Goal: Information Seeking & Learning: Learn about a topic

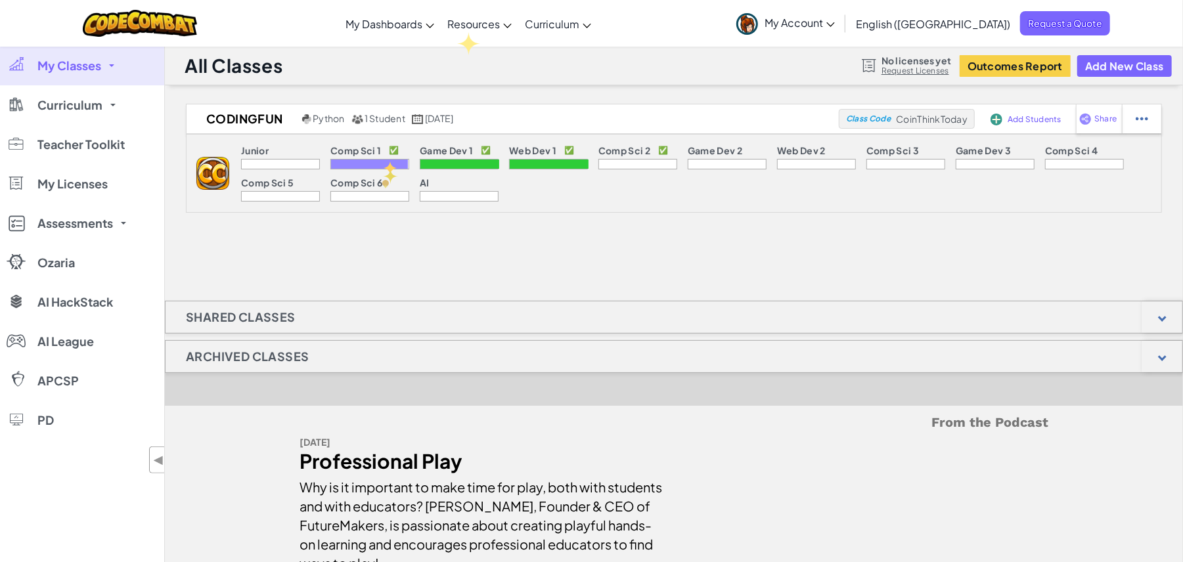
click at [384, 162] on div at bounding box center [369, 164] width 77 height 9
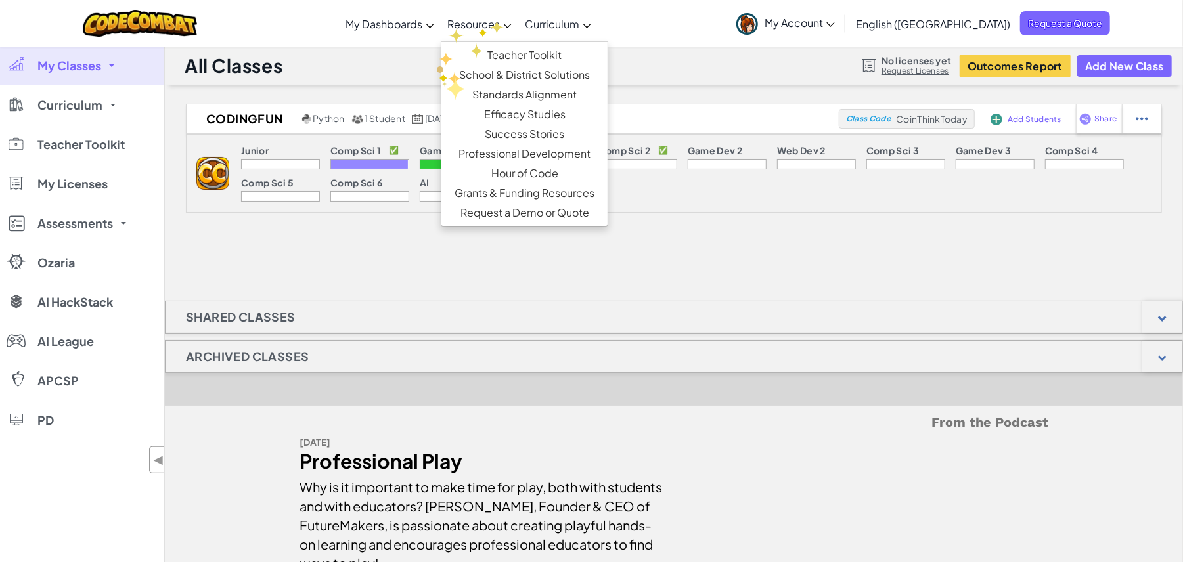
click at [492, 19] on link "Resources" at bounding box center [480, 23] width 78 height 35
click at [513, 64] on link "Teacher Toolkit" at bounding box center [525, 55] width 166 height 20
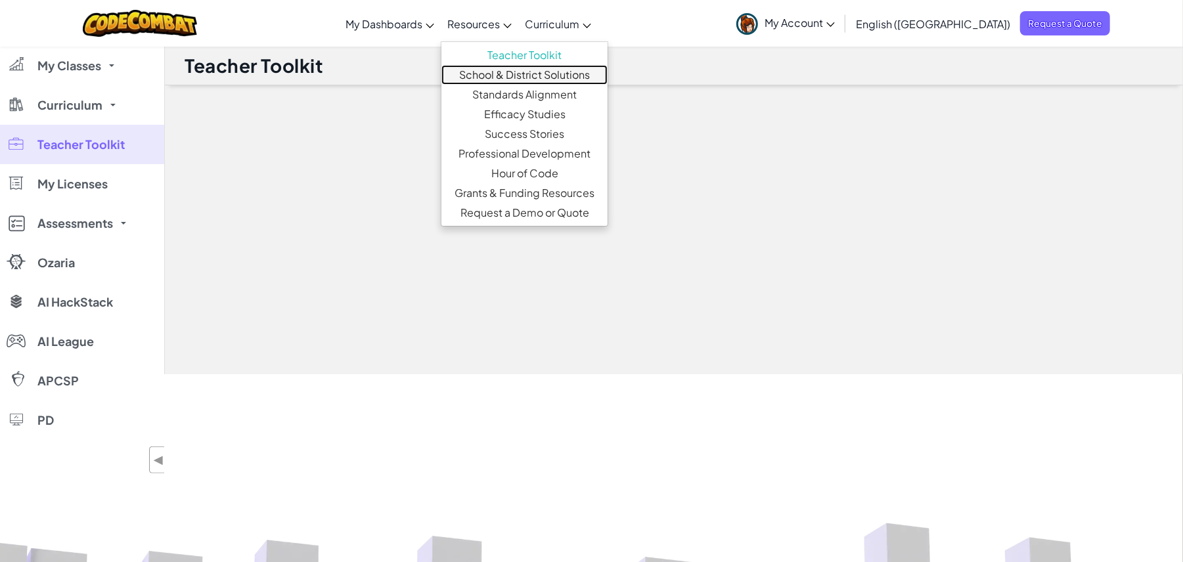
click at [516, 72] on link "School & District Solutions" at bounding box center [525, 75] width 166 height 20
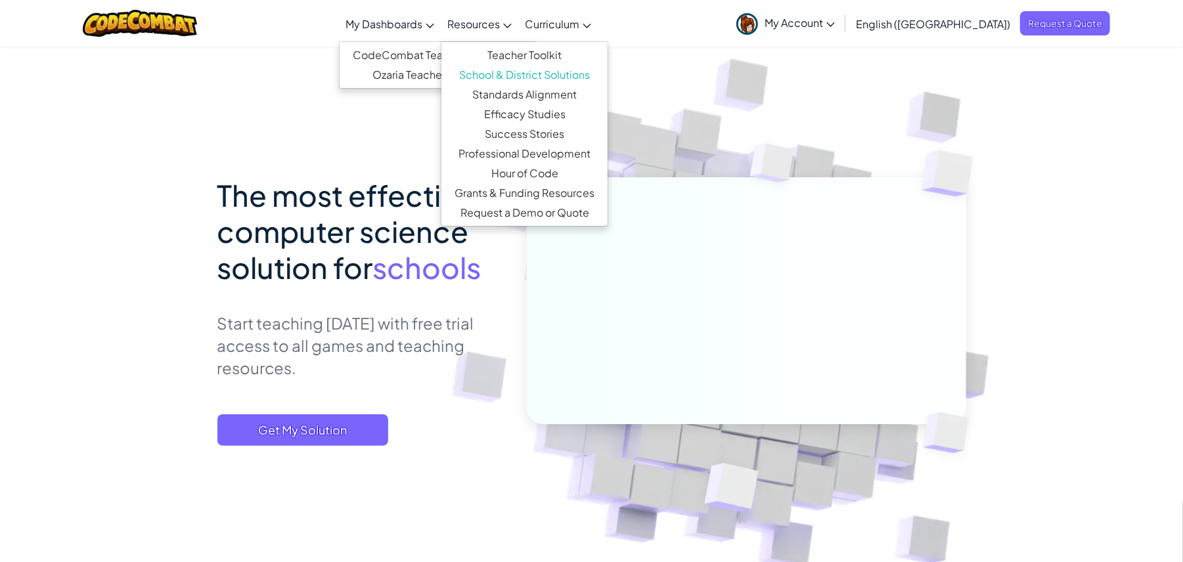
click at [423, 26] on span "My Dashboards" at bounding box center [384, 24] width 77 height 14
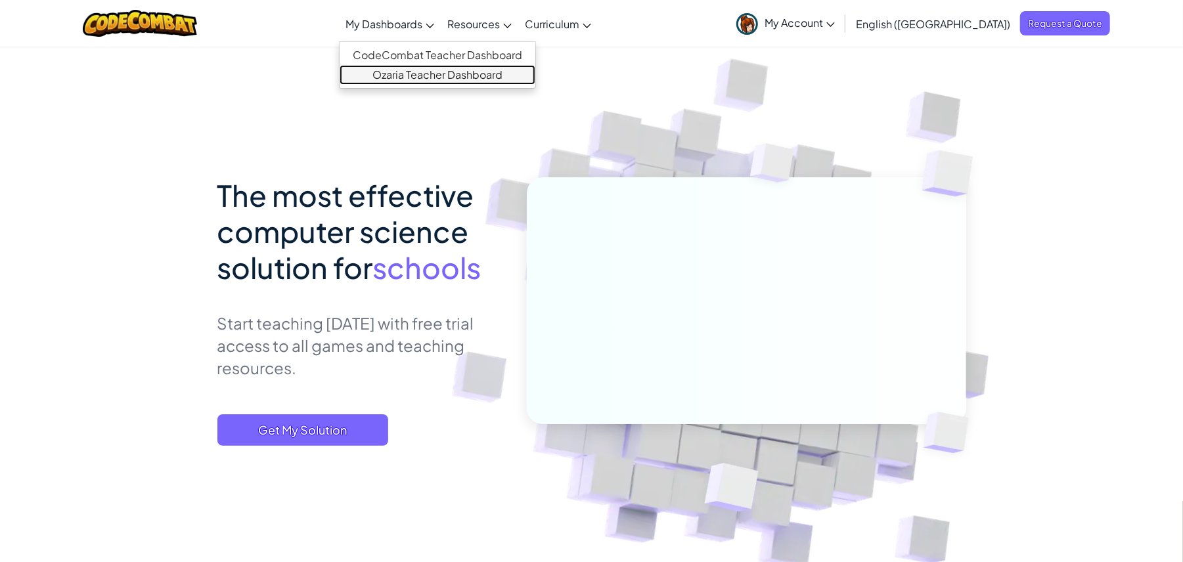
click at [443, 69] on link "Ozaria Teacher Dashboard" at bounding box center [438, 75] width 196 height 20
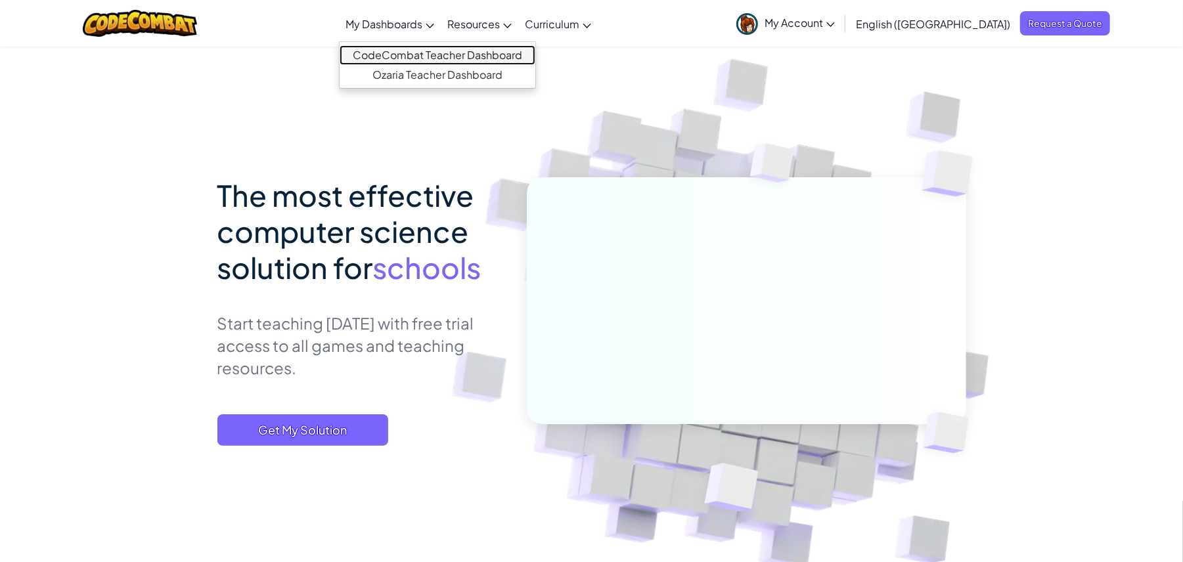
click at [446, 55] on link "CodeCombat Teacher Dashboard" at bounding box center [438, 55] width 196 height 20
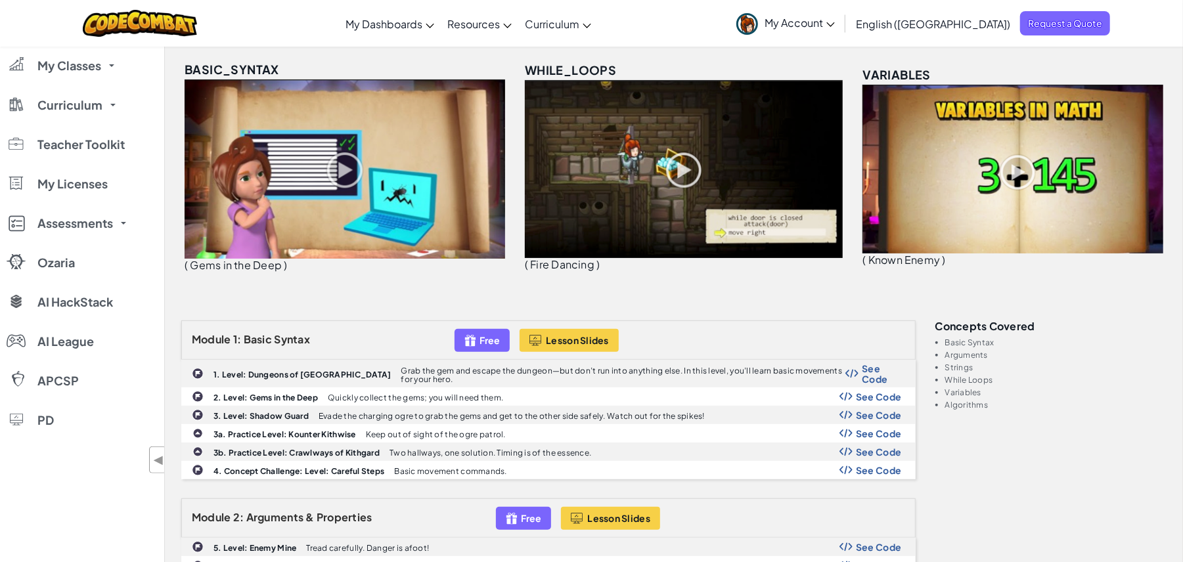
scroll to position [263, 0]
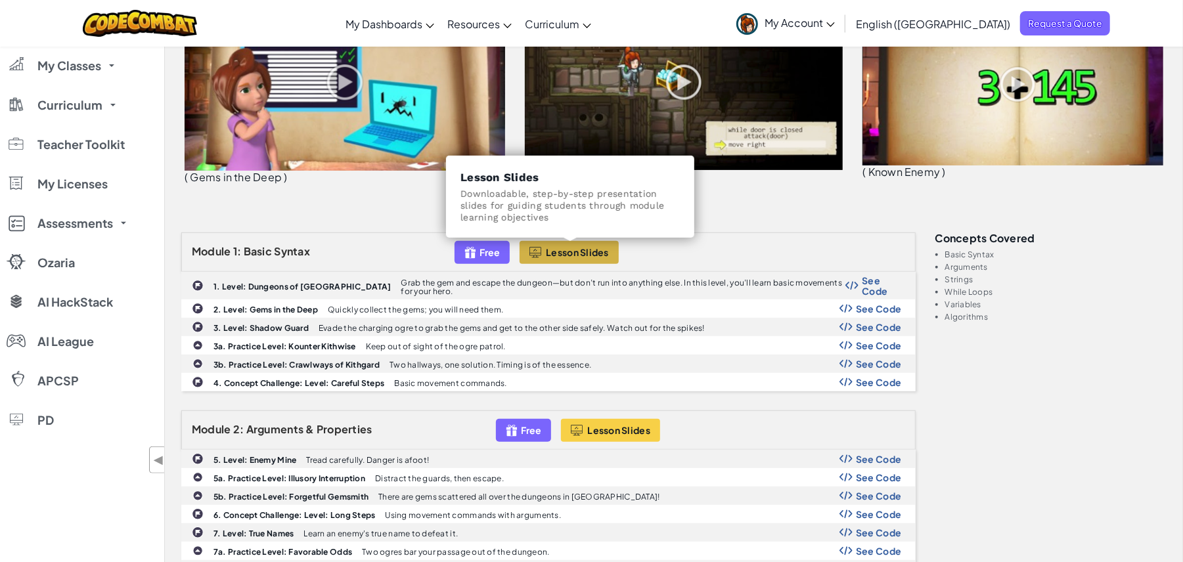
click at [591, 250] on span "Lesson Slides" at bounding box center [577, 252] width 63 height 11
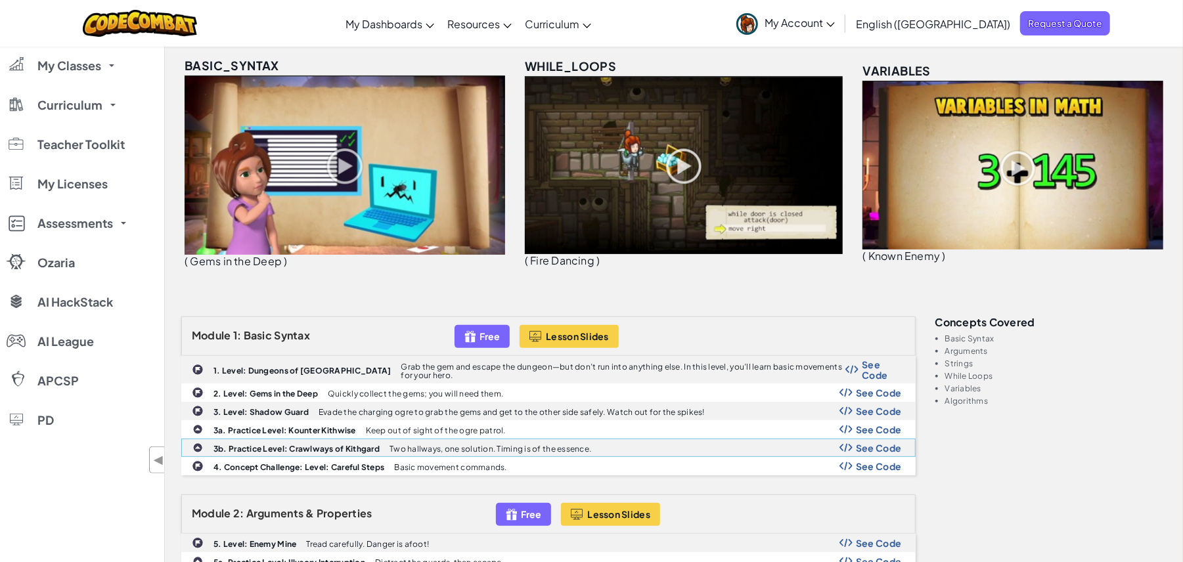
scroll to position [0, 0]
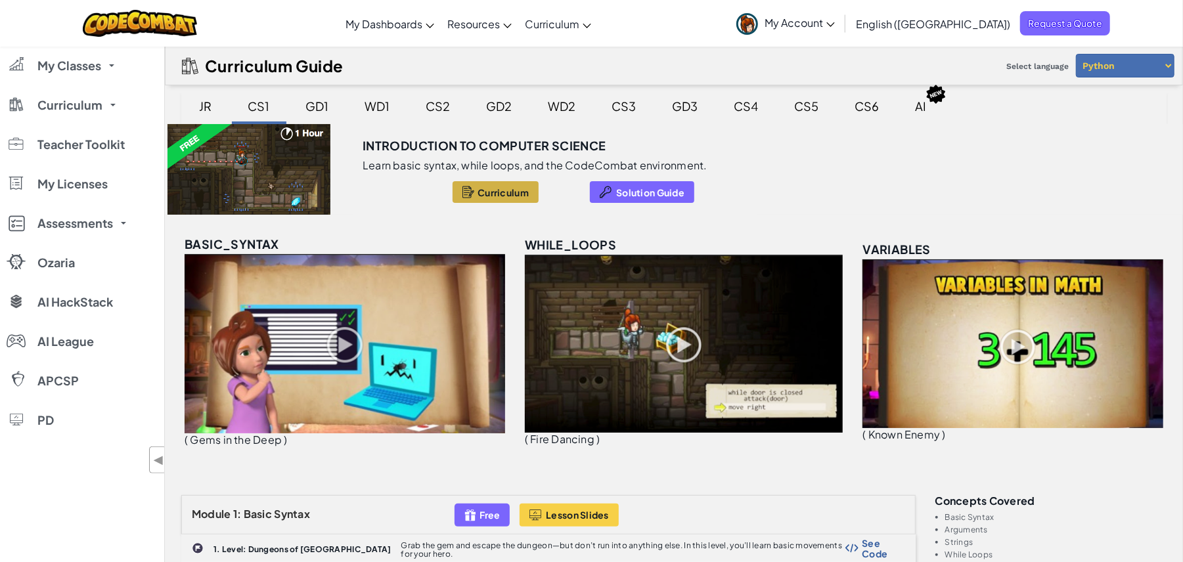
click at [489, 190] on span "Curriculum" at bounding box center [503, 192] width 51 height 11
click at [243, 164] on div at bounding box center [249, 169] width 168 height 91
click at [315, 97] on div "GD1" at bounding box center [317, 106] width 49 height 31
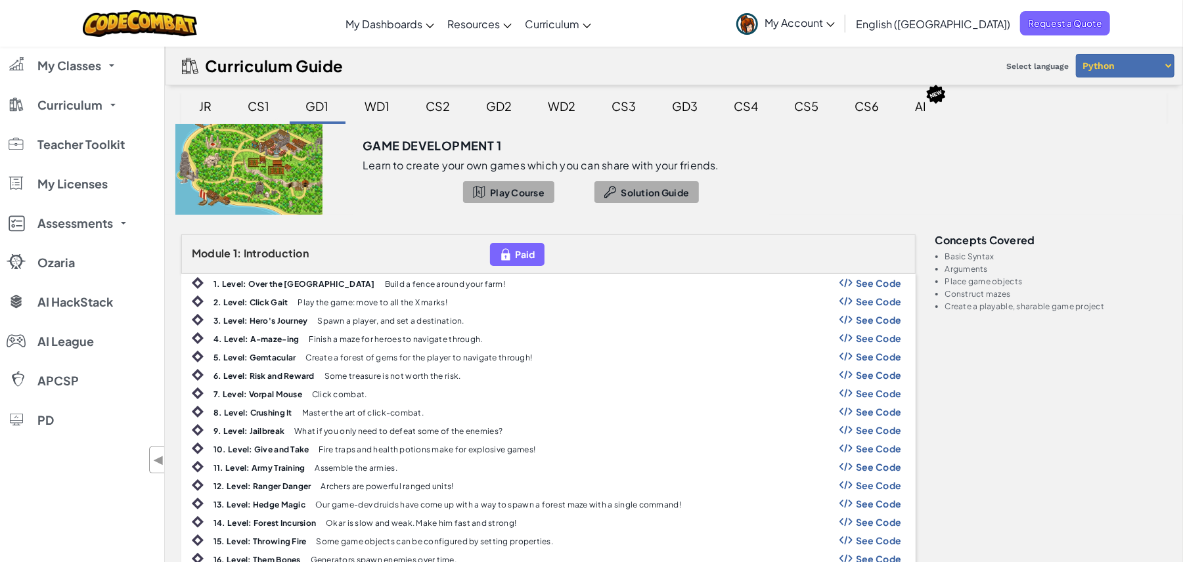
click at [258, 106] on div "CS1" at bounding box center [259, 106] width 48 height 31
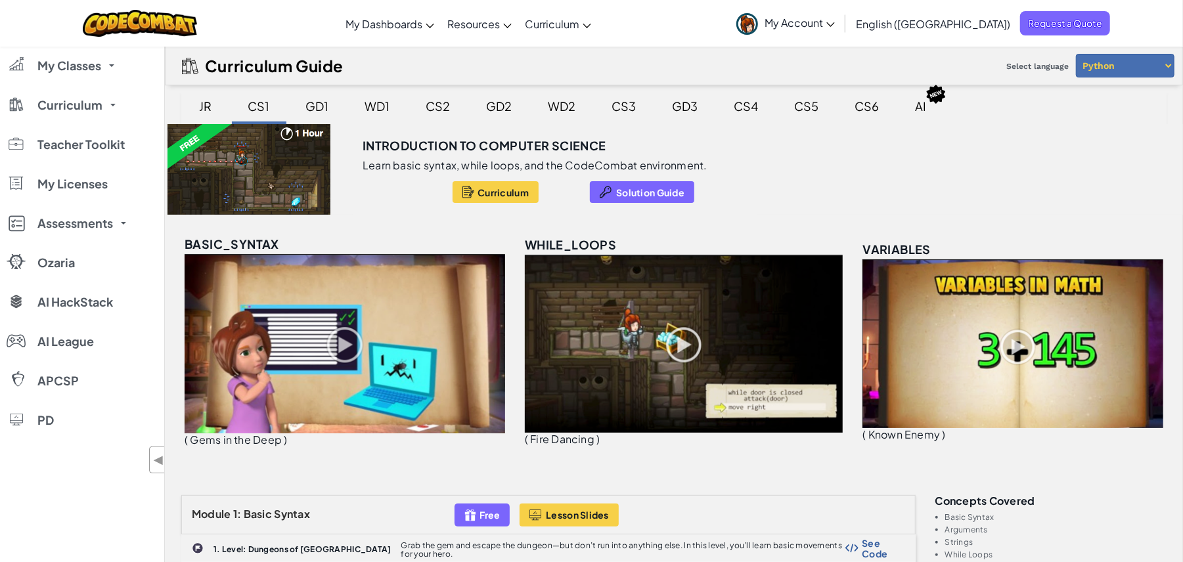
click at [456, 153] on h3 "Introduction to Computer Science" at bounding box center [485, 146] width 244 height 20
click at [627, 187] on span "Solution Guide" at bounding box center [650, 192] width 68 height 11
